Goal: Task Accomplishment & Management: Manage account settings

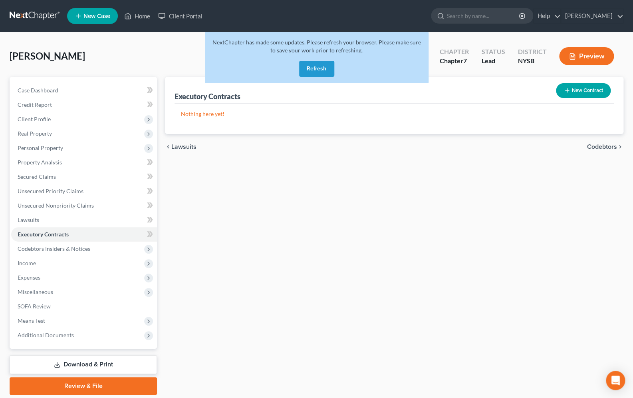
click at [316, 66] on button "Refresh" at bounding box center [316, 69] width 35 height 16
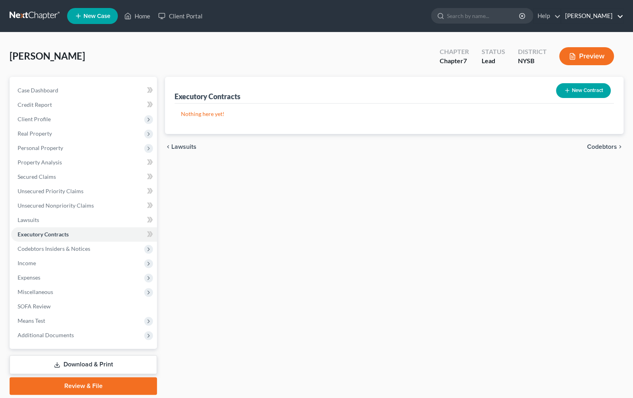
click at [606, 18] on link "[PERSON_NAME]" at bounding box center [592, 16] width 62 height 14
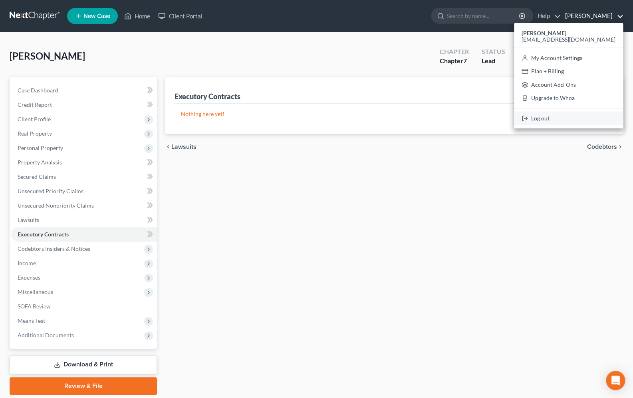
click at [566, 117] on link "Log out" at bounding box center [568, 118] width 109 height 14
